Goal: Find specific page/section: Find specific page/section

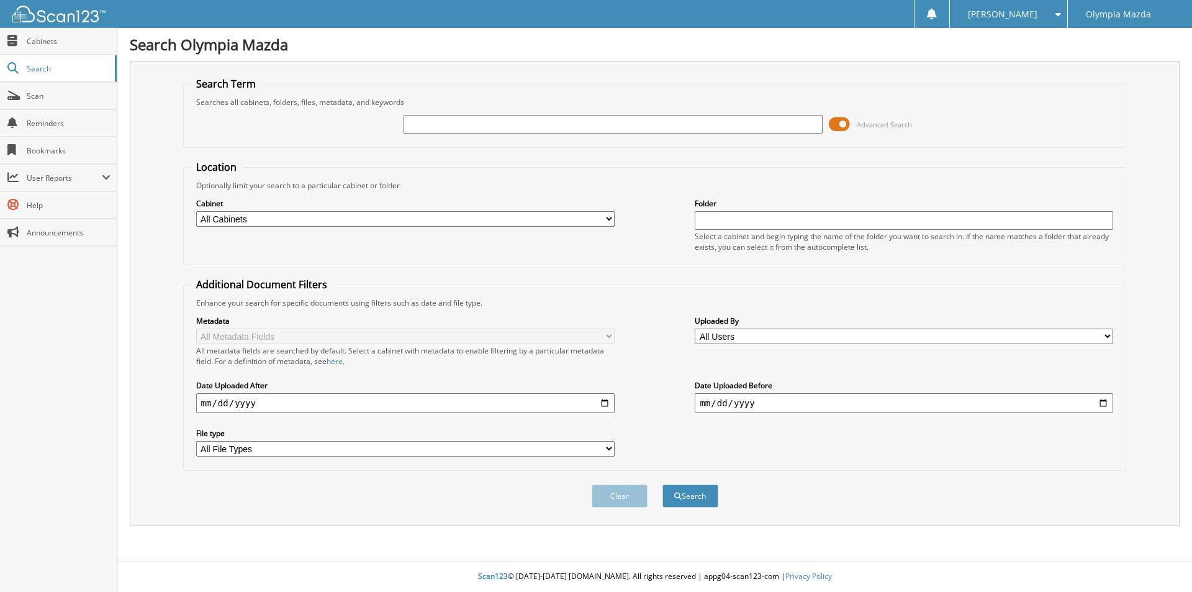
click at [447, 127] on input "text" at bounding box center [612, 124] width 418 height 19
type input "56207"
click at [662, 484] on button "Search" at bounding box center [690, 495] width 56 height 23
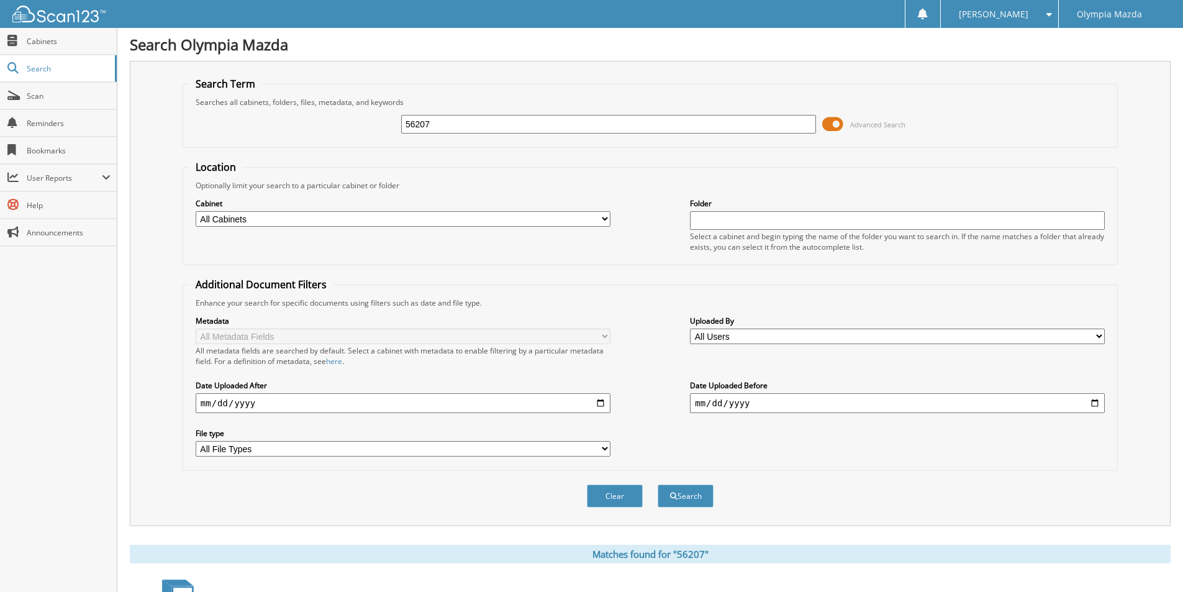
scroll to position [238, 0]
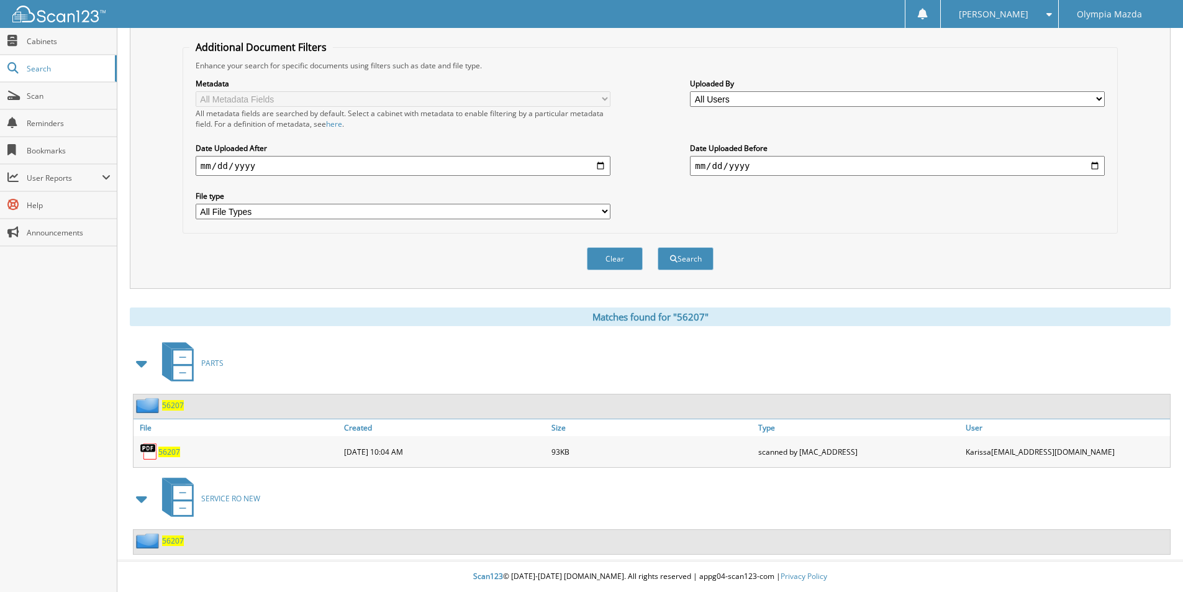
click at [168, 540] on span "56207" at bounding box center [173, 540] width 22 height 11
